Goal: Go to known website: Access a specific website the user already knows

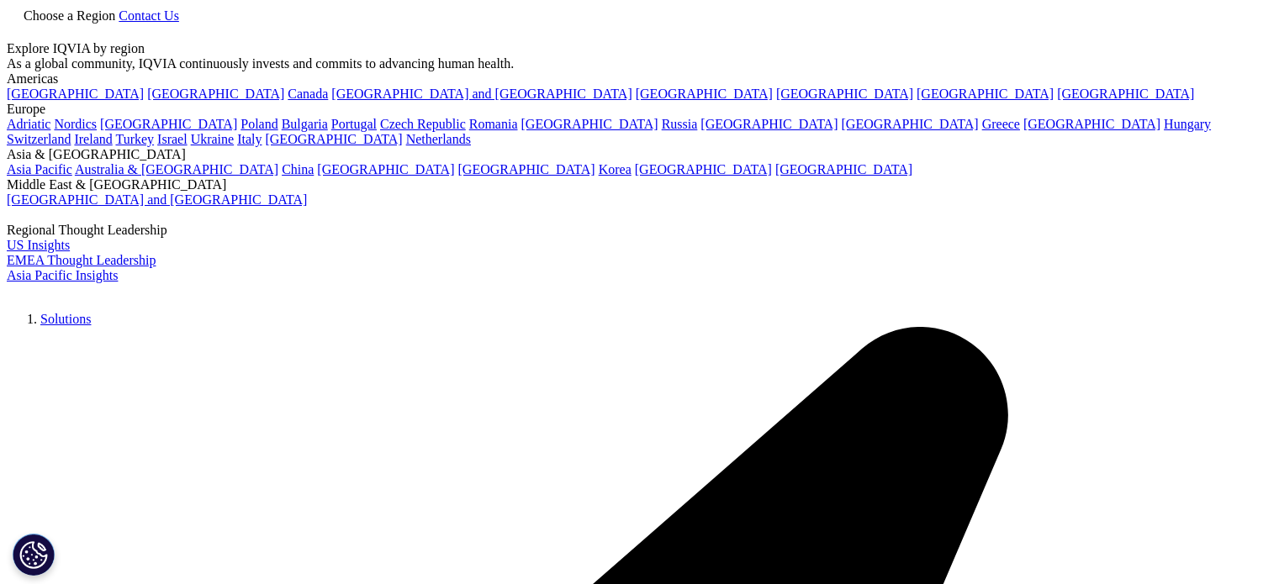
scroll to position [342, 0]
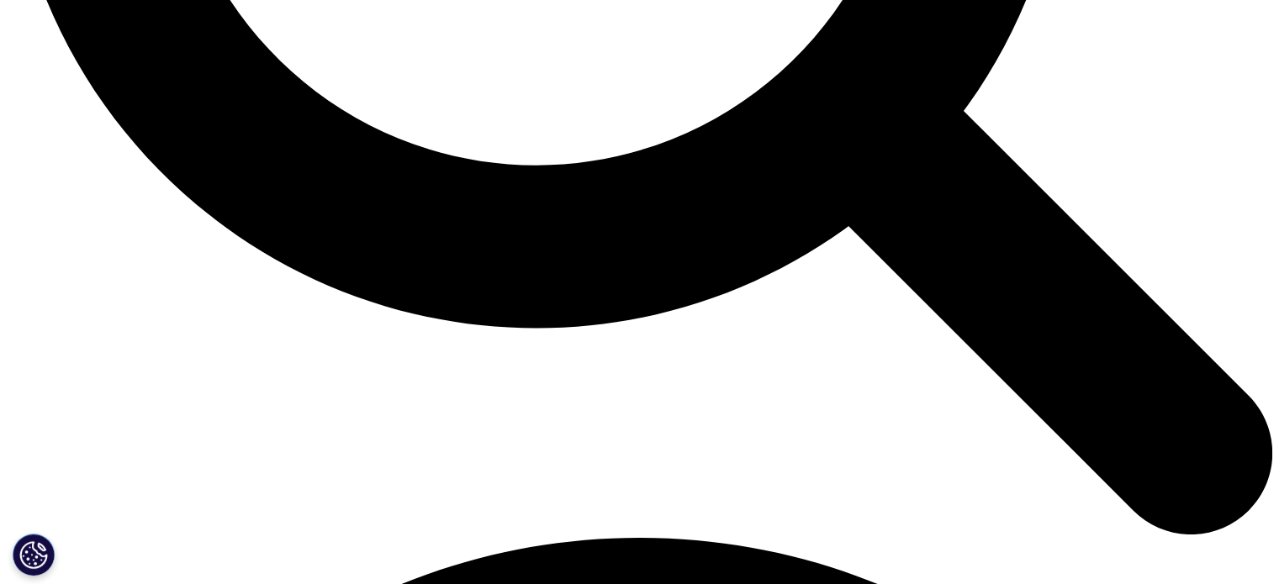
scroll to position [2220, 0]
